Goal: Navigation & Orientation: Find specific page/section

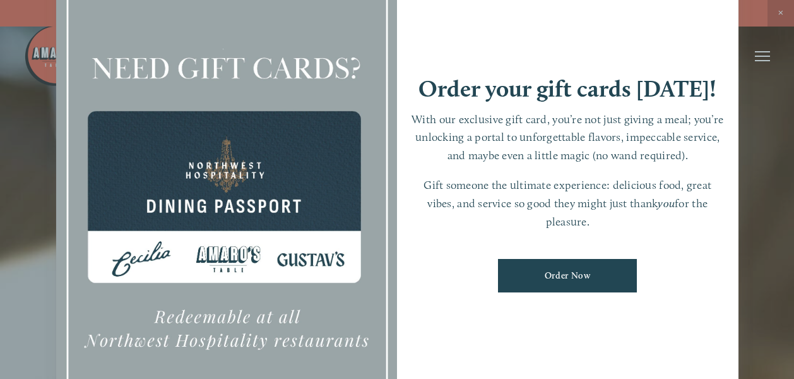
click at [782, 14] on div at bounding box center [397, 189] width 794 height 379
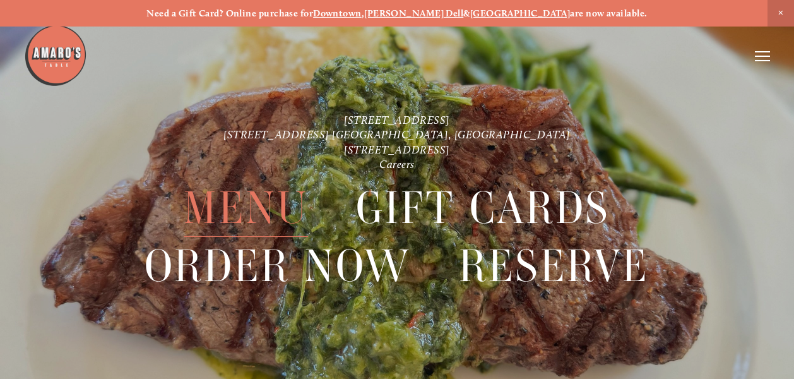
click at [263, 210] on span "Menu" at bounding box center [246, 207] width 124 height 57
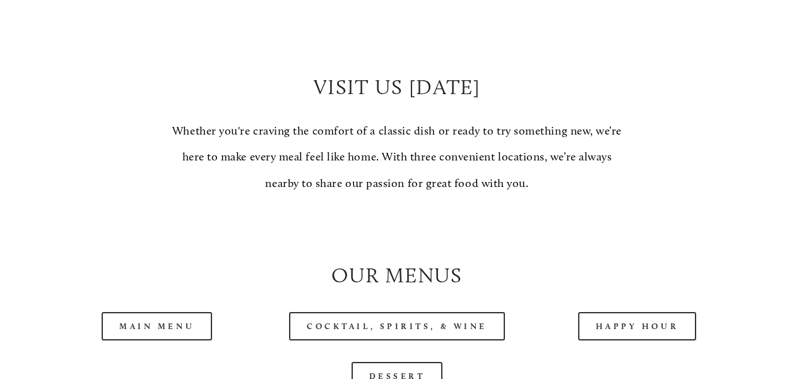
scroll to position [1066, 0]
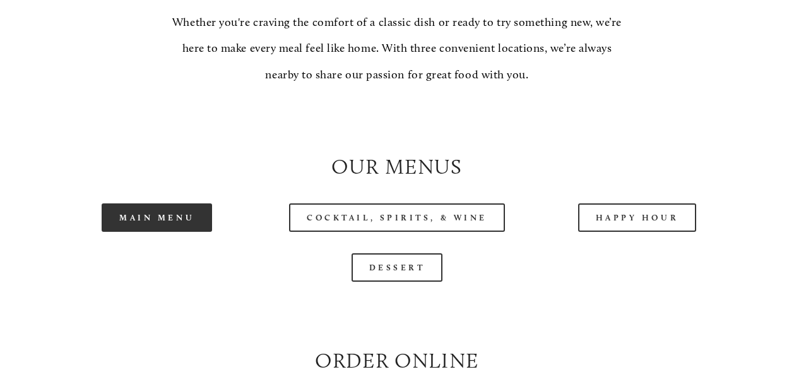
click at [143, 230] on link "Main Menu" at bounding box center [157, 217] width 110 height 28
